Goal: Information Seeking & Learning: Compare options

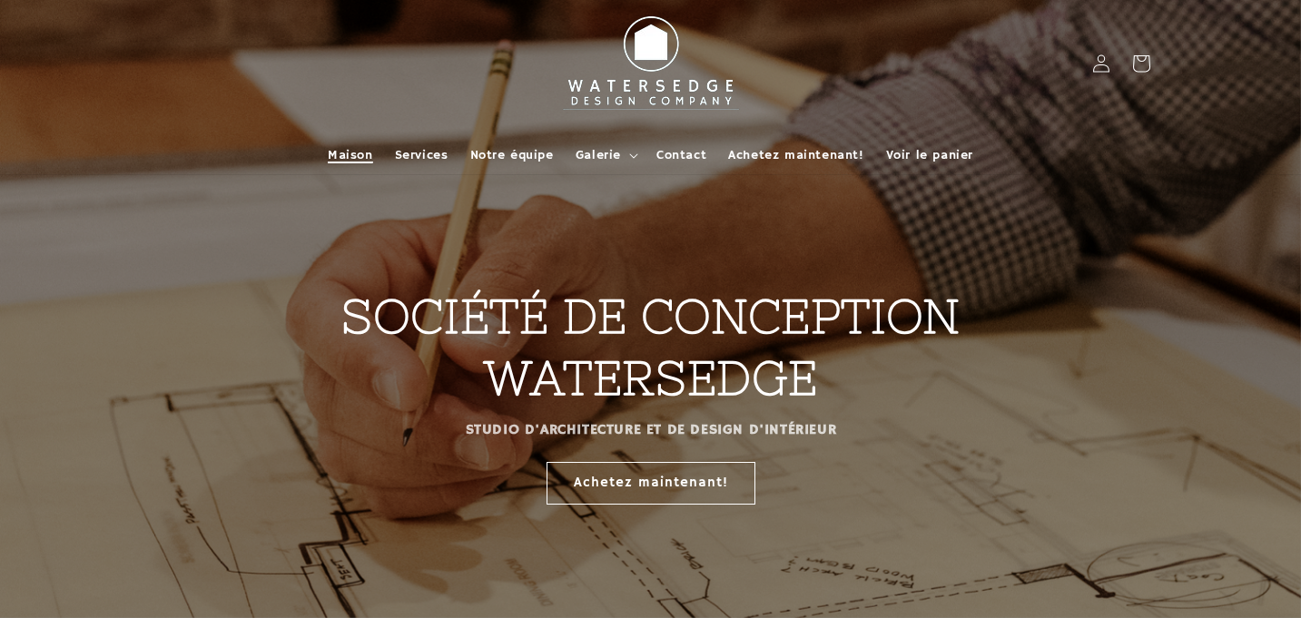
click at [348, 153] on font "Maison" at bounding box center [350, 155] width 45 height 16
click at [843, 152] on font "Achetez maintenant!" at bounding box center [795, 155] width 135 height 16
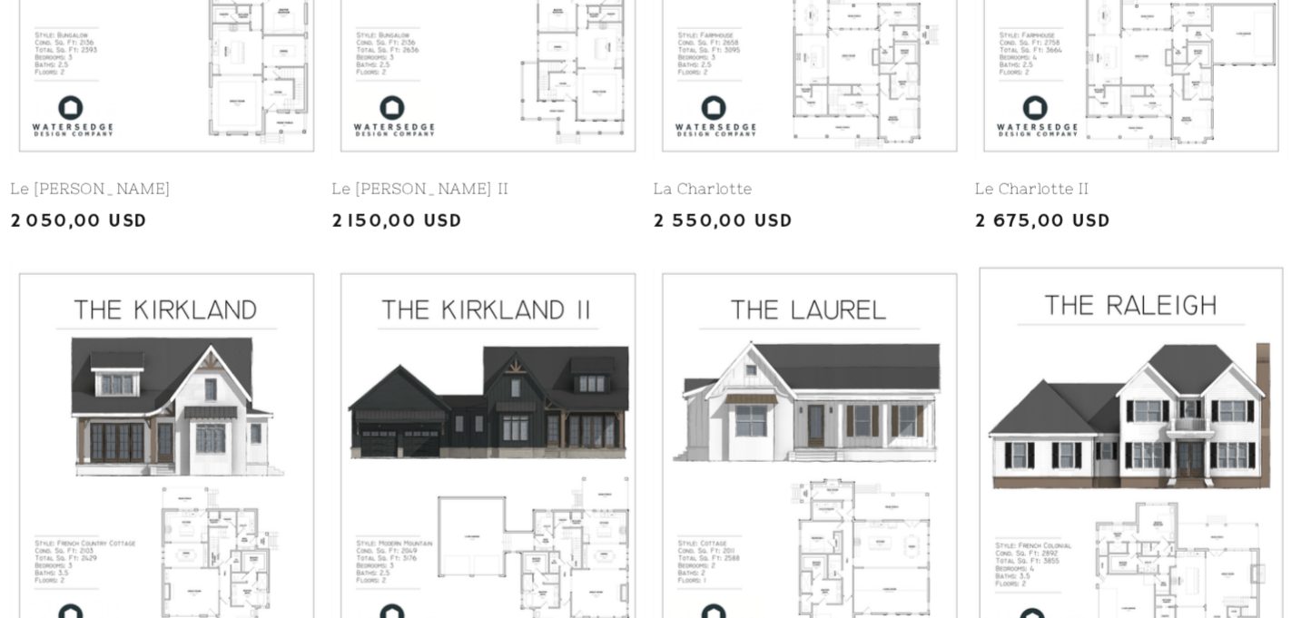
scroll to position [630, 0]
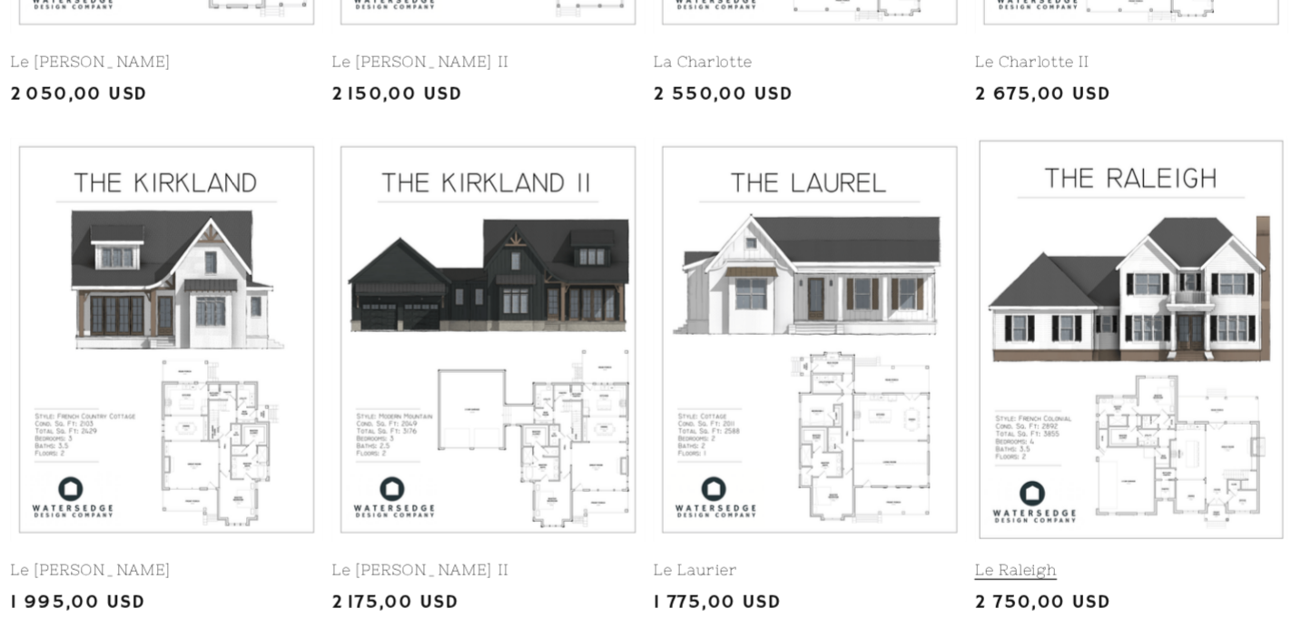
click at [1021, 574] on link "Le Raleigh" at bounding box center [1028, 581] width 244 height 15
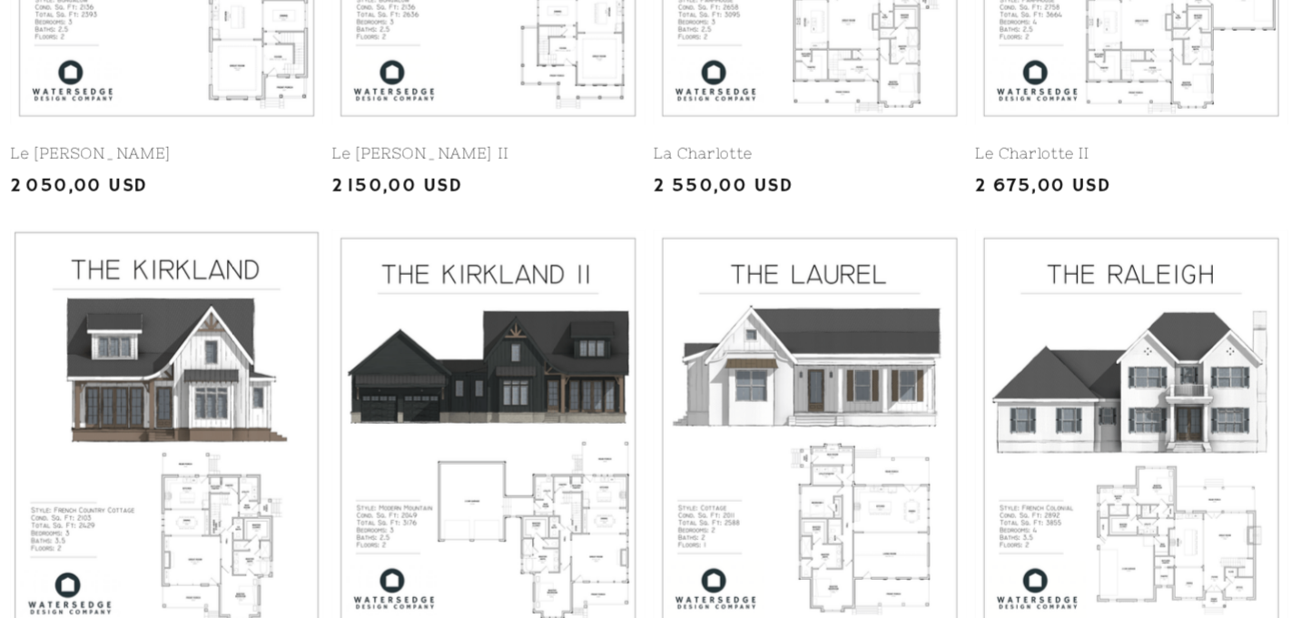
click at [295, 574] on link "[PERSON_NAME]" at bounding box center [274, 581] width 244 height 15
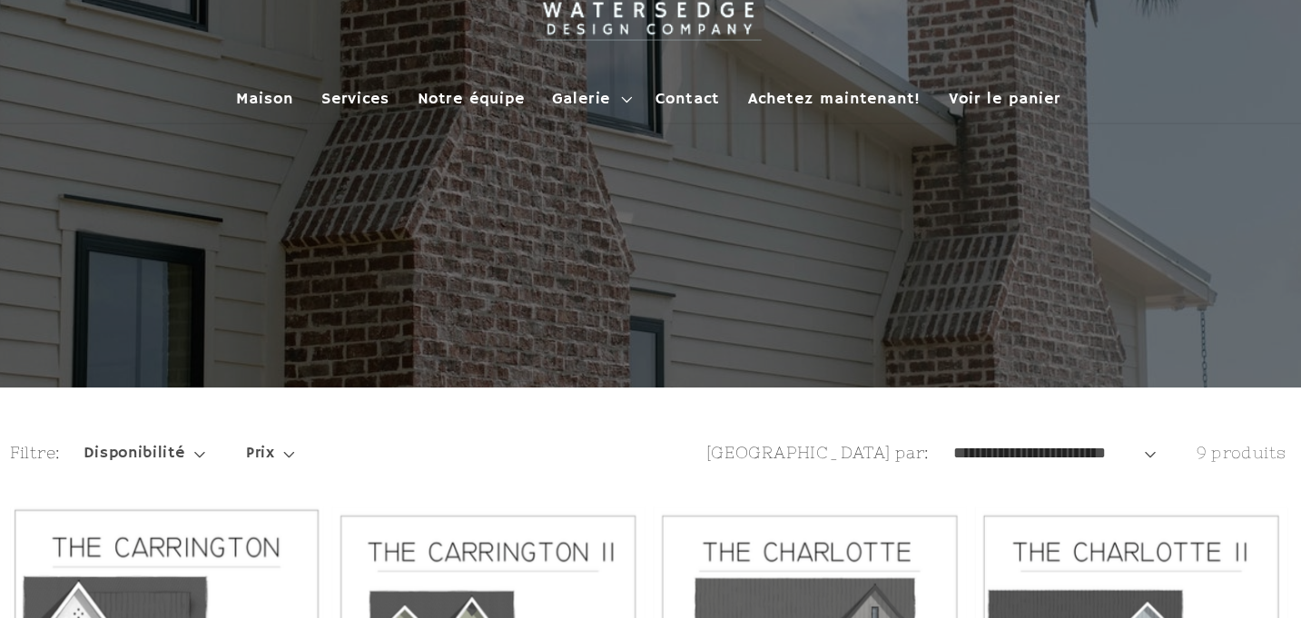
scroll to position [0, 0]
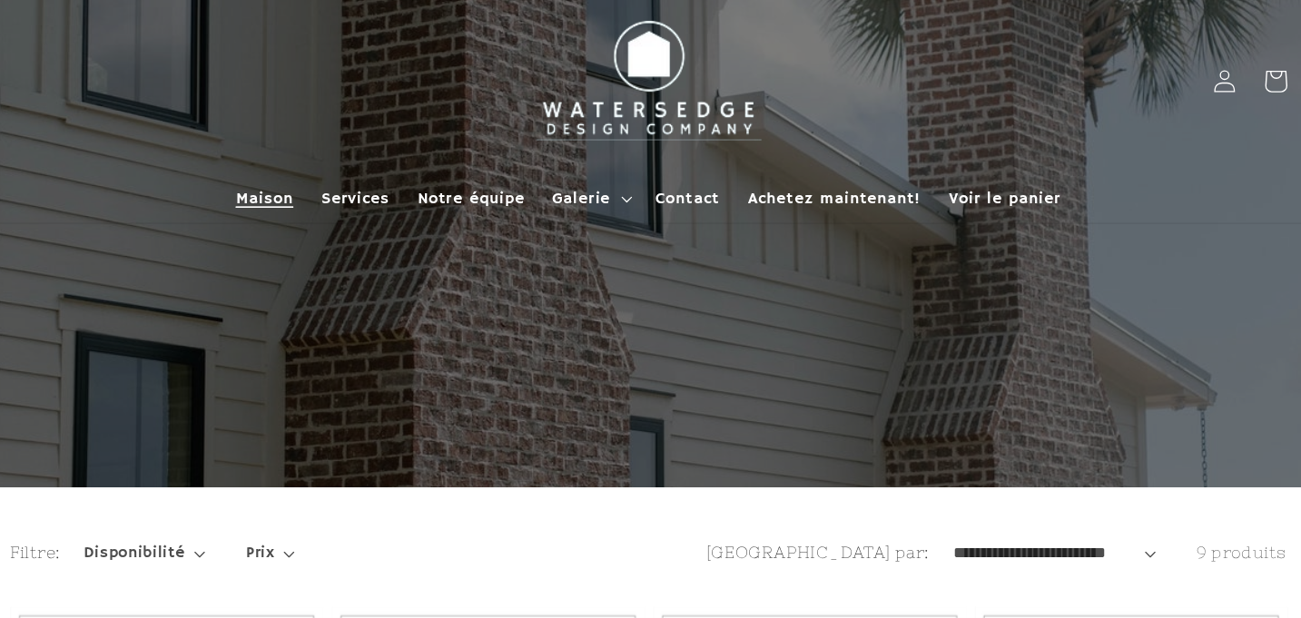
click at [356, 143] on link "Maison" at bounding box center [350, 155] width 67 height 38
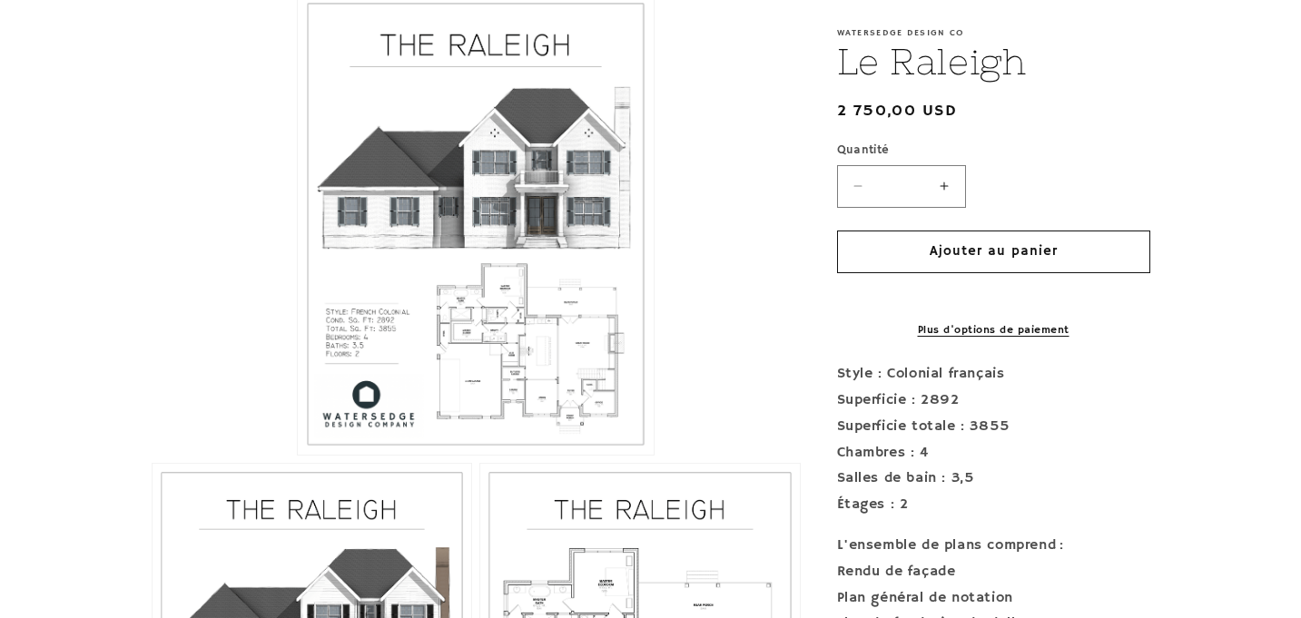
scroll to position [430, 0]
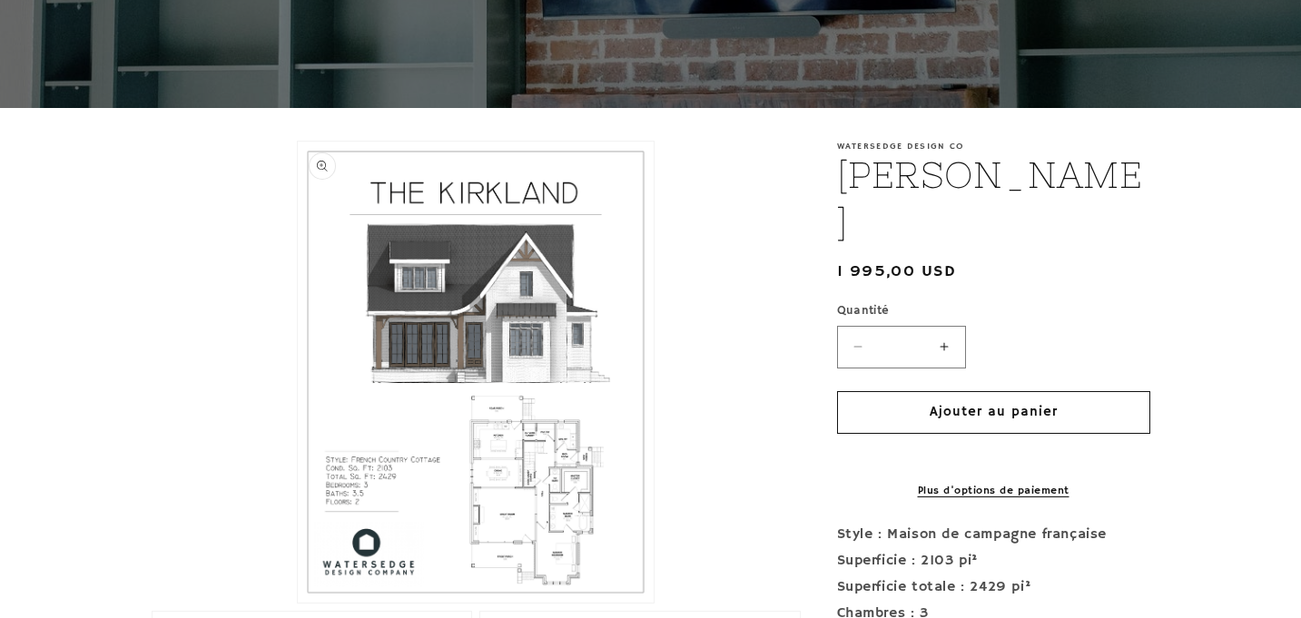
scroll to position [266, 0]
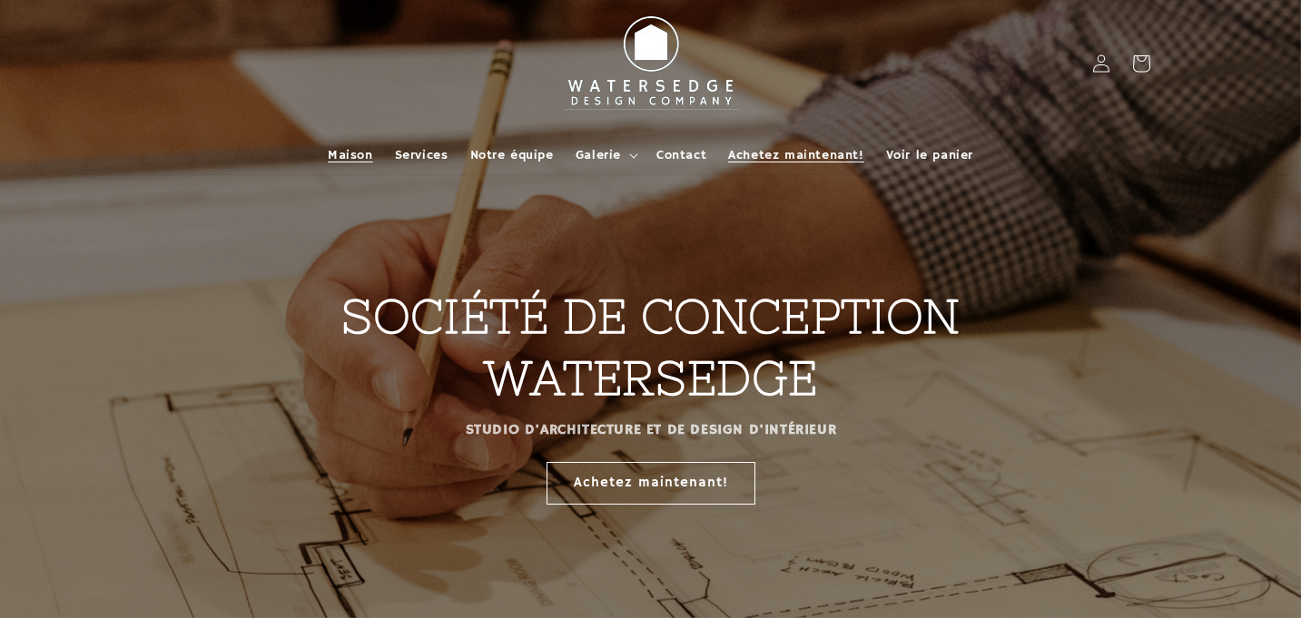
click at [784, 157] on font "Achetez maintenant!" at bounding box center [795, 155] width 135 height 16
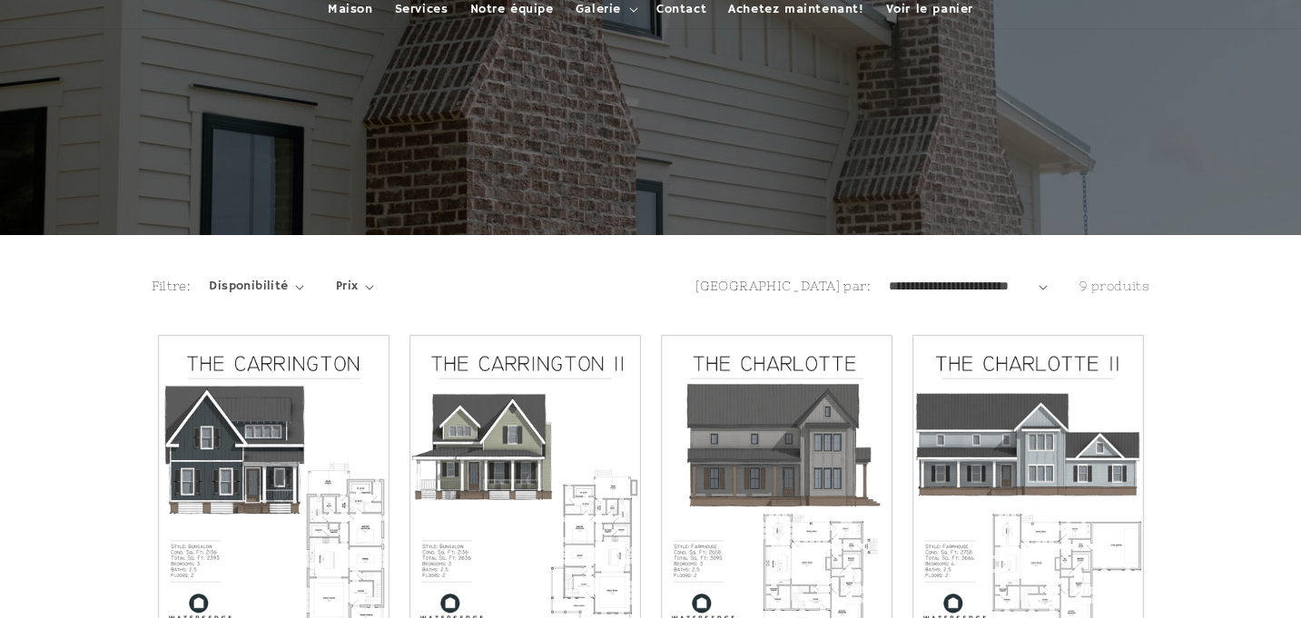
scroll to position [148, 0]
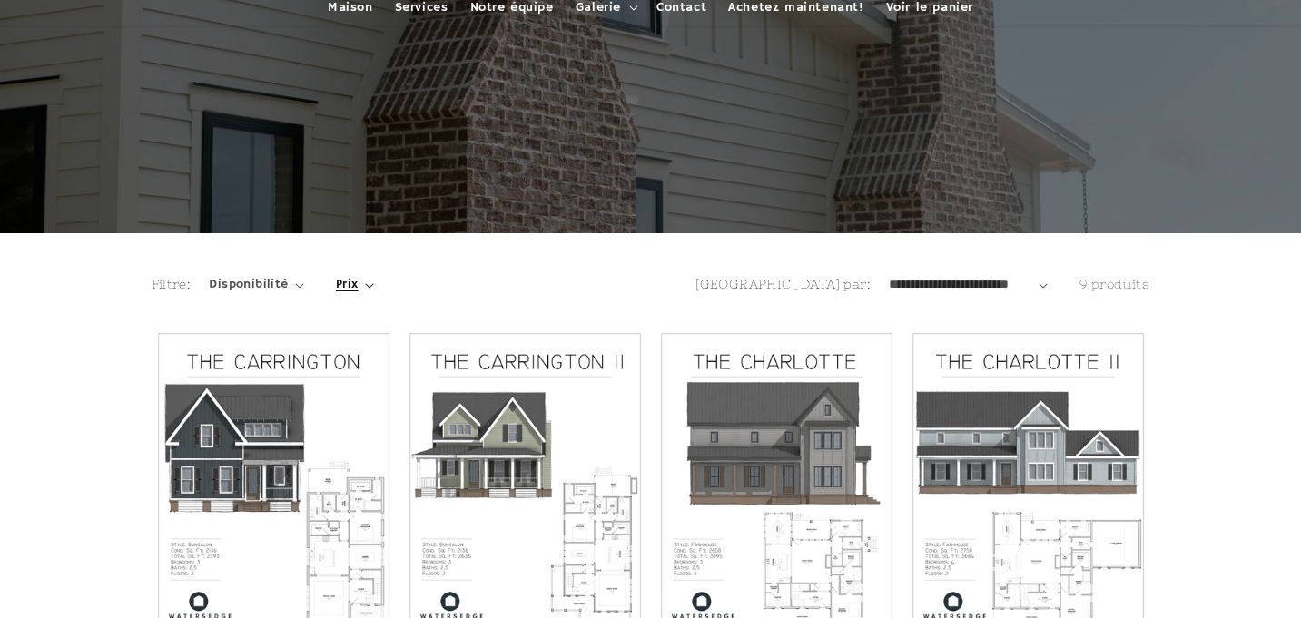
click at [351, 279] on font "Prix" at bounding box center [347, 284] width 23 height 16
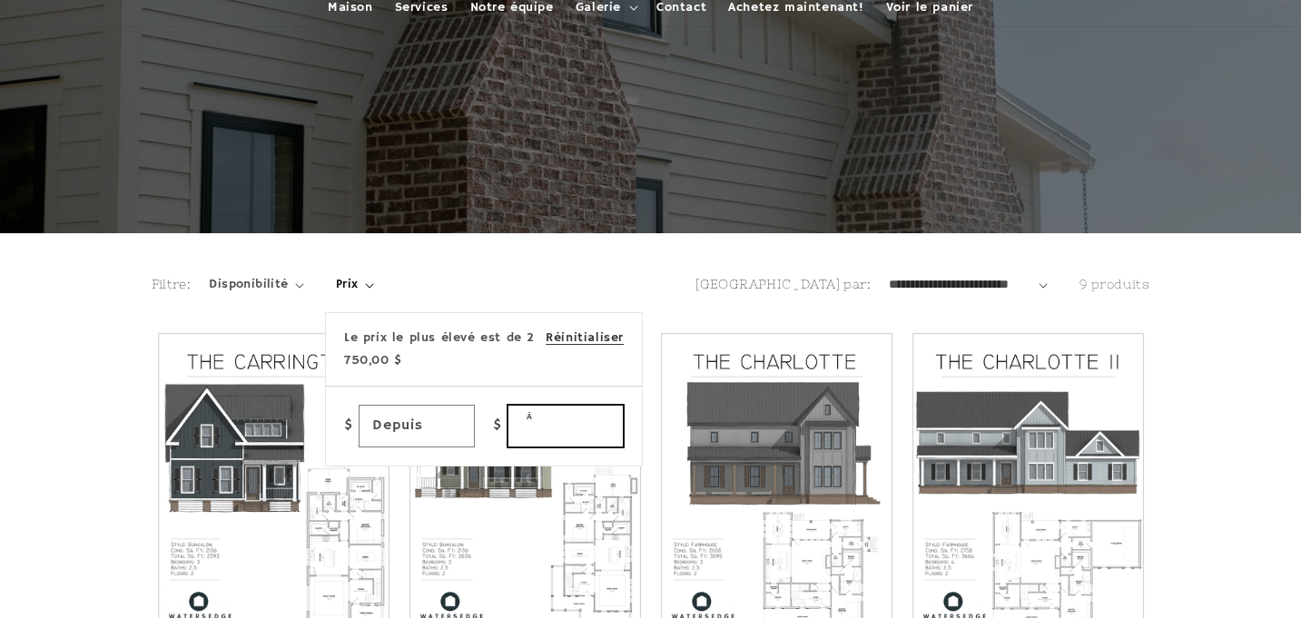
click at [554, 433] on input "À" at bounding box center [566, 426] width 114 height 41
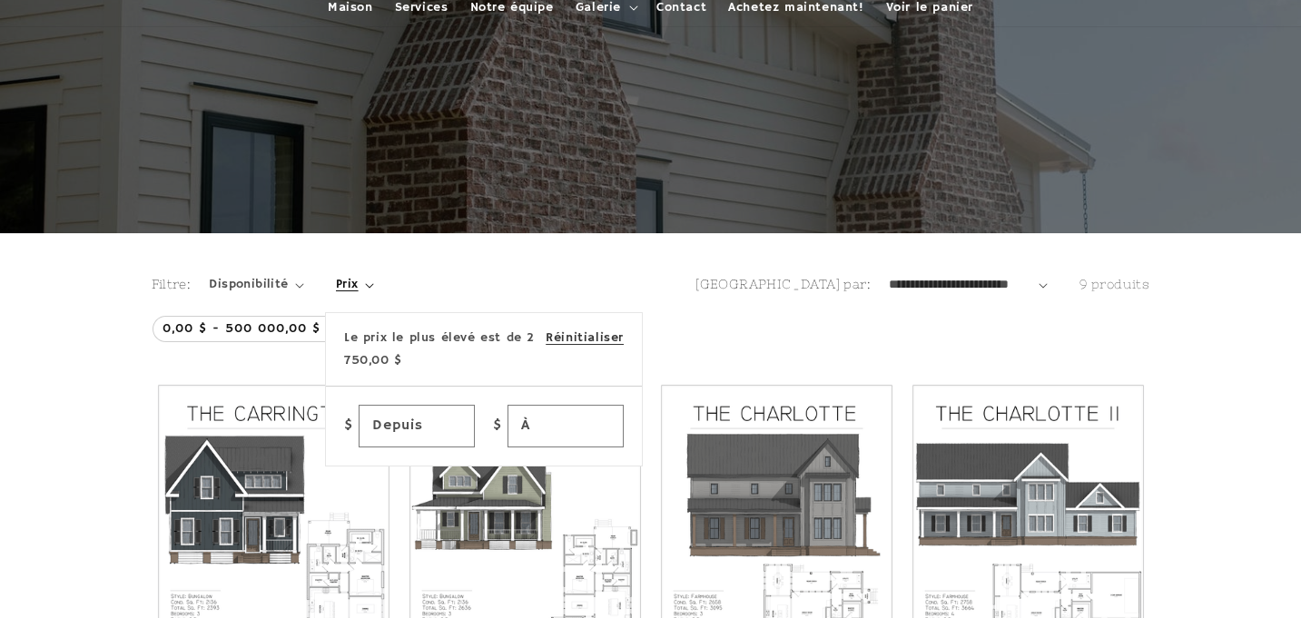
type input "****"
click at [374, 294] on summary "Prix" at bounding box center [355, 284] width 38 height 19
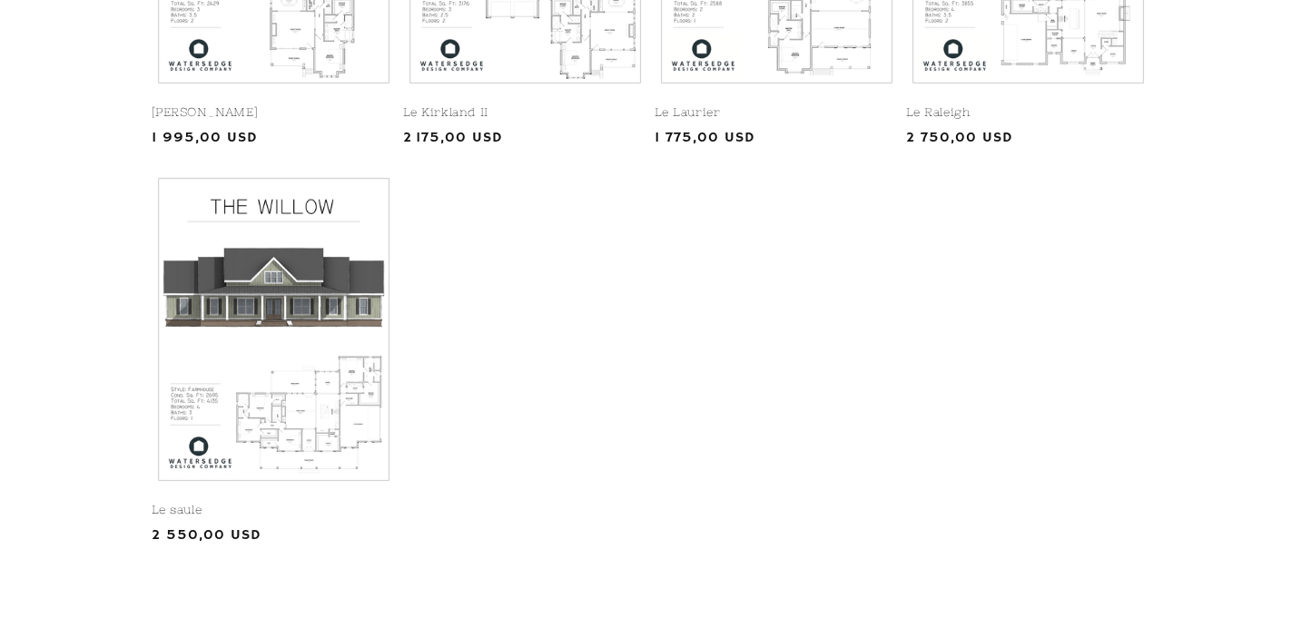
scroll to position [1137, 0]
